Goal: Information Seeking & Learning: Find specific fact

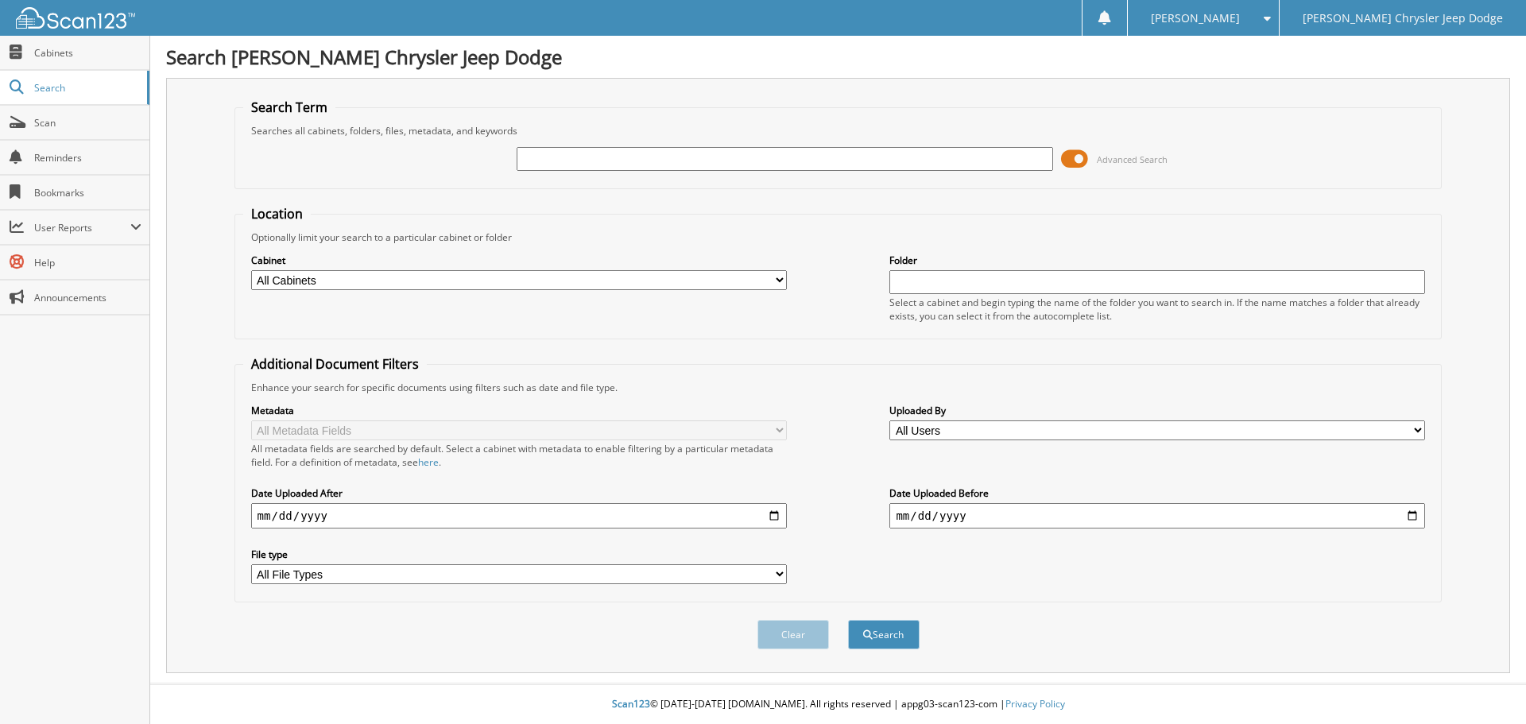
click at [603, 161] on input "text" at bounding box center [785, 159] width 536 height 24
type input "[PERSON_NAME]"
click at [848, 620] on button "Search" at bounding box center [884, 634] width 72 height 29
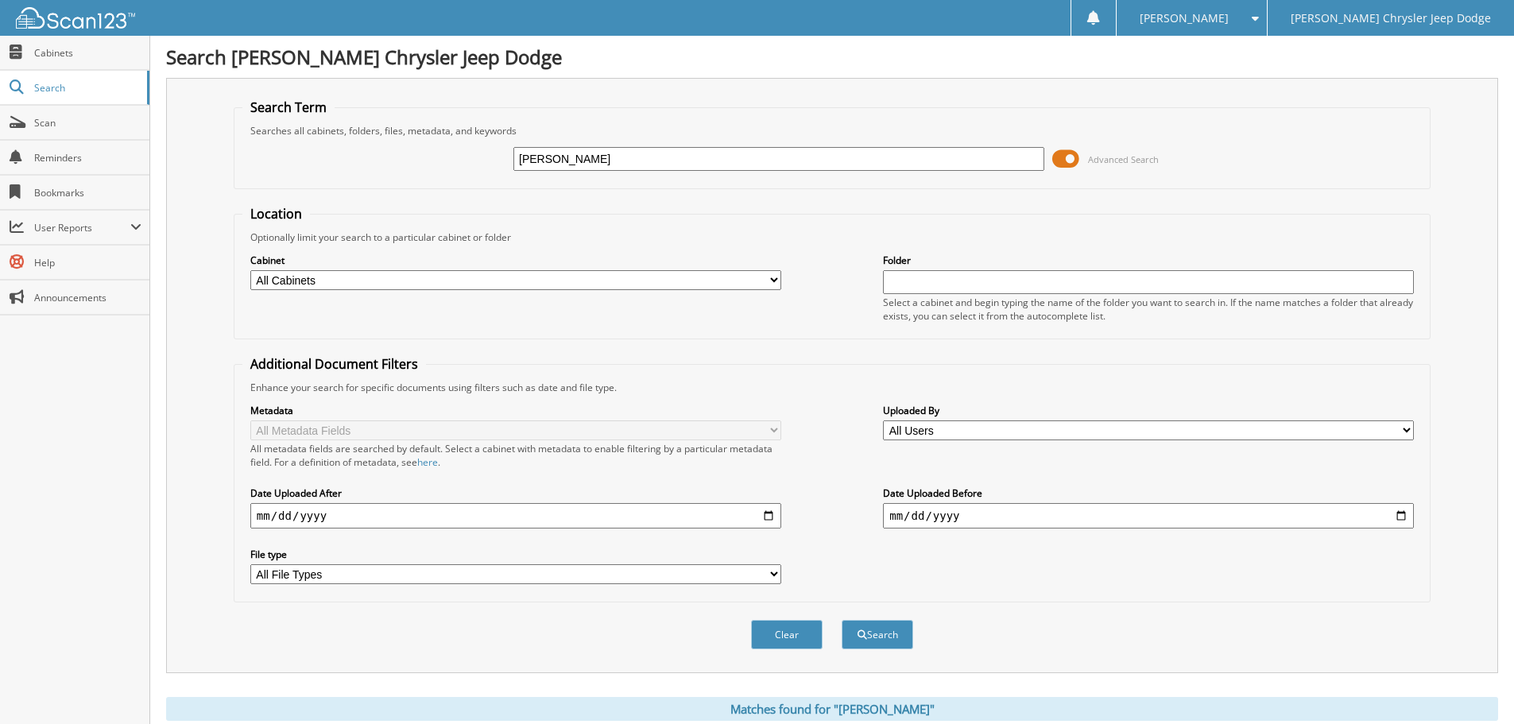
click at [695, 287] on select "All Cabinets DUE BILLS FORMS PARTS INVOICES REPAIR ORDERS VEHICLE SALES 2012 VE…" at bounding box center [515, 280] width 531 height 20
click at [250, 270] on select "All Cabinets DUE BILLS FORMS PARTS INVOICES REPAIR ORDERS VEHICLE SALES 2012 VE…" at bounding box center [515, 280] width 531 height 20
click at [713, 283] on select "All Cabinets DUE BILLS FORMS PARTS INVOICES REPAIR ORDERS VEHICLE SALES 2012 VE…" at bounding box center [515, 280] width 531 height 20
click at [768, 226] on fieldset "Location Optionally limit your search to a particular cabinet or folder Cabinet…" at bounding box center [832, 272] width 1197 height 134
click at [583, 282] on select "All Cabinets DUE BILLS FORMS PARTS INVOICES REPAIR ORDERS VEHICLE SALES 2012 VE…" at bounding box center [515, 280] width 531 height 20
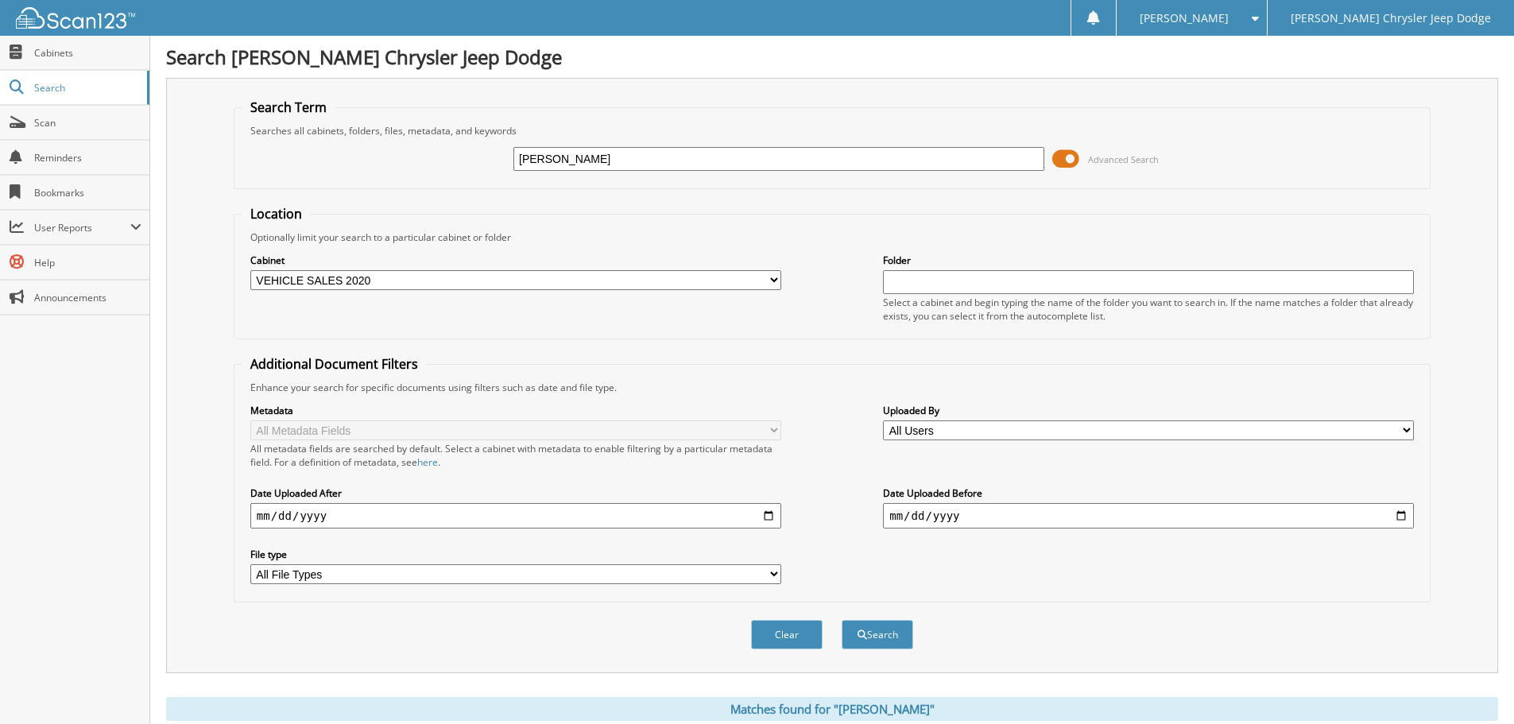
select select "25725"
click at [250, 270] on select "All Cabinets DUE BILLS FORMS PARTS INVOICES REPAIR ORDERS VEHICLE SALES 2012 VE…" at bounding box center [515, 280] width 531 height 20
click at [865, 636] on span "submit" at bounding box center [863, 635] width 10 height 10
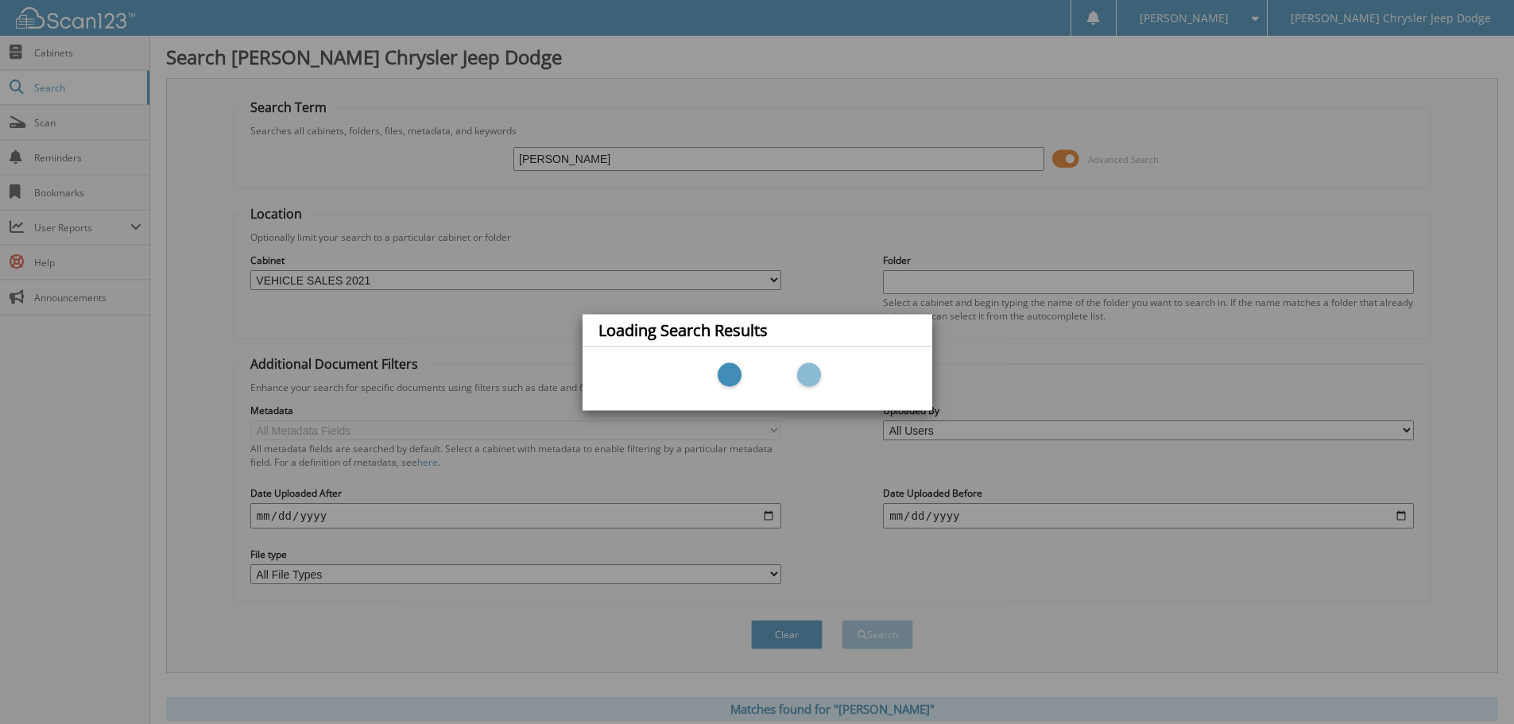
scroll to position [96, 0]
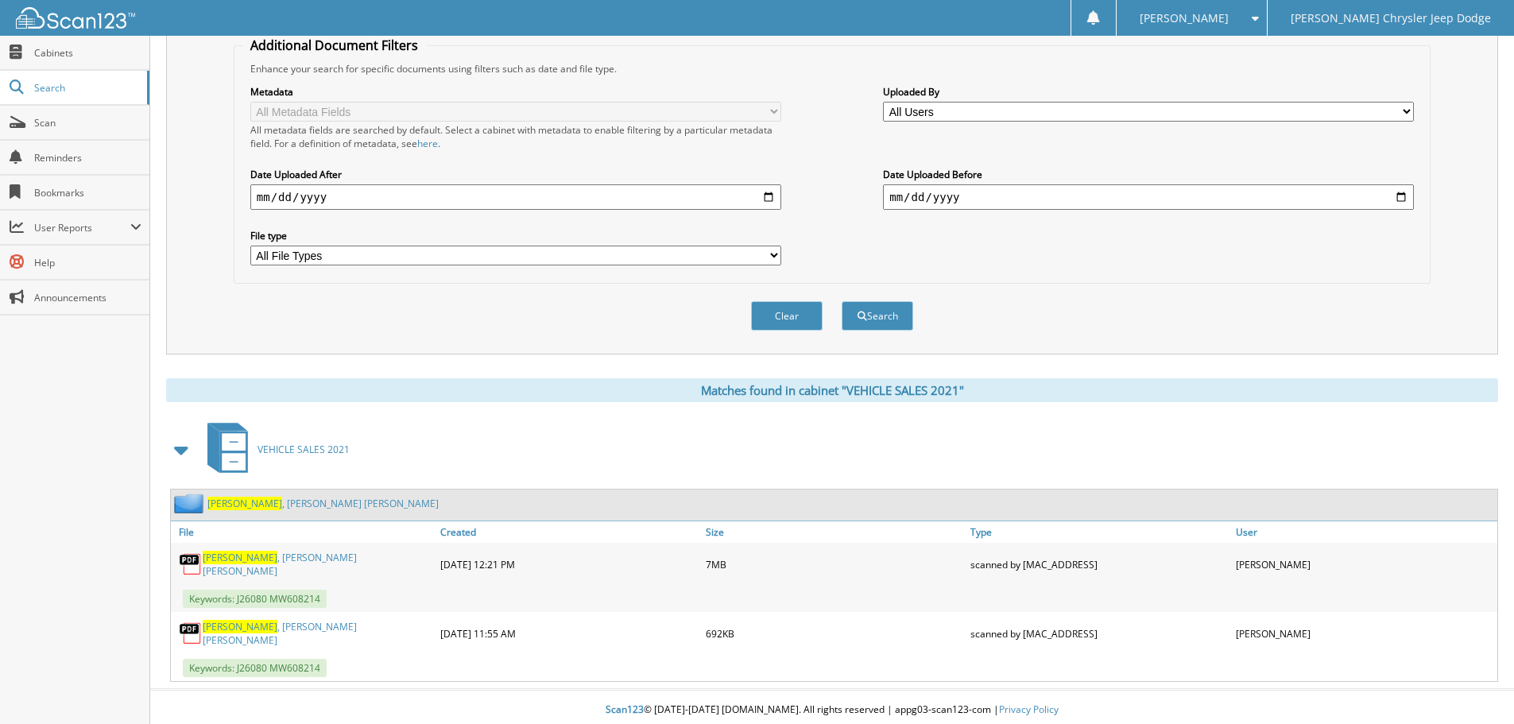
click at [246, 578] on div "Caldwell , Megan Ann" at bounding box center [303, 564] width 265 height 35
click at [247, 565] on link "Caldwell , Megan Ann" at bounding box center [318, 564] width 230 height 27
